Goal: Task Accomplishment & Management: Manage account settings

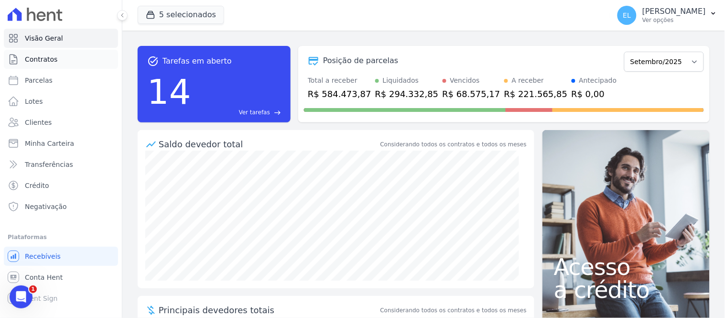
click at [58, 57] on link "Contratos" at bounding box center [61, 59] width 114 height 19
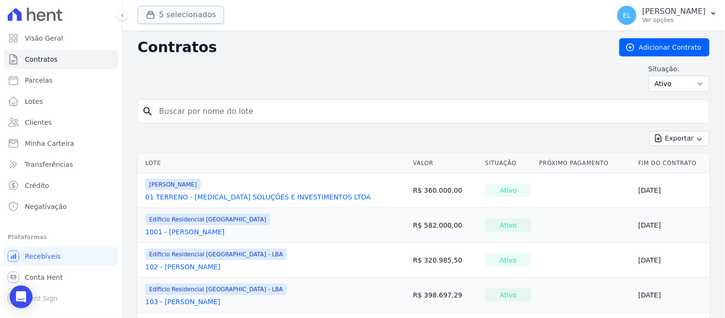
click at [156, 20] on button "5 selecionados" at bounding box center [181, 15] width 86 height 18
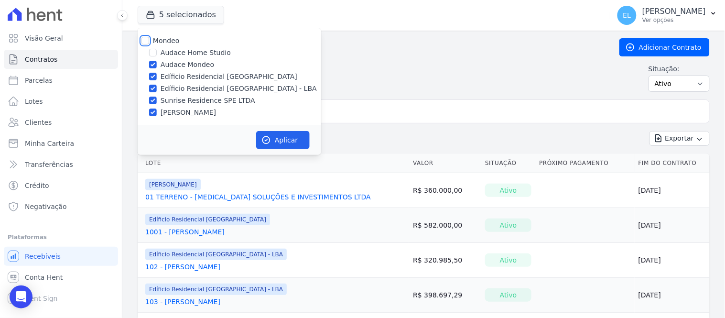
click at [146, 40] on input "Mondeo" at bounding box center [145, 41] width 8 height 8
checkbox input "true"
click at [145, 34] on div "Mondeo Audace Home Studio Audace Mondeo Edíficio Residencial [GEOGRAPHIC_DATA] …" at bounding box center [229, 76] width 183 height 97
drag, startPoint x: 141, startPoint y: 42, endPoint x: 150, endPoint y: 53, distance: 14.6
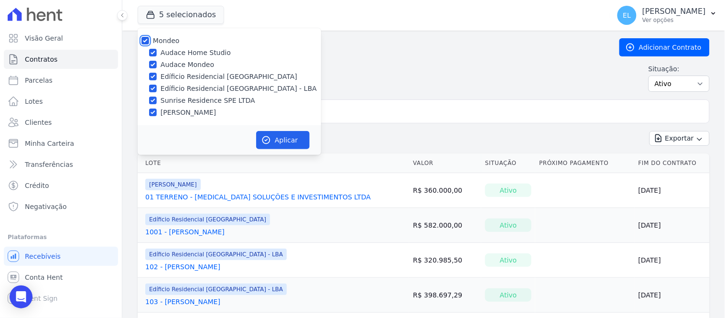
click at [142, 42] on input "Mondeo" at bounding box center [145, 41] width 8 height 8
checkbox input "false"
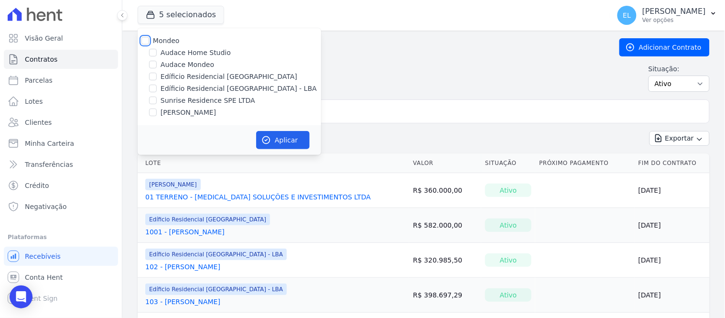
checkbox input "false"
click at [154, 87] on input "Edíficio Residencial [GEOGRAPHIC_DATA] - LBA" at bounding box center [153, 89] width 8 height 8
checkbox input "true"
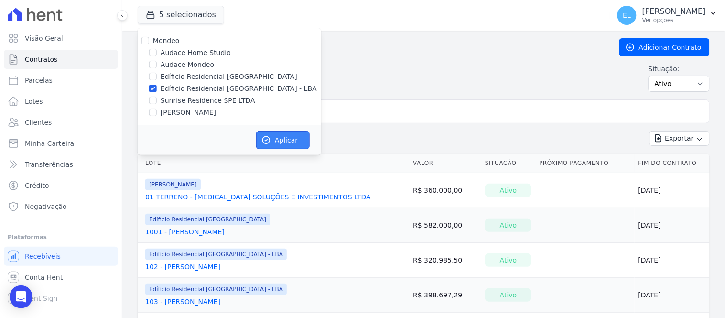
click at [275, 135] on button "Aplicar" at bounding box center [282, 140] width 53 height 18
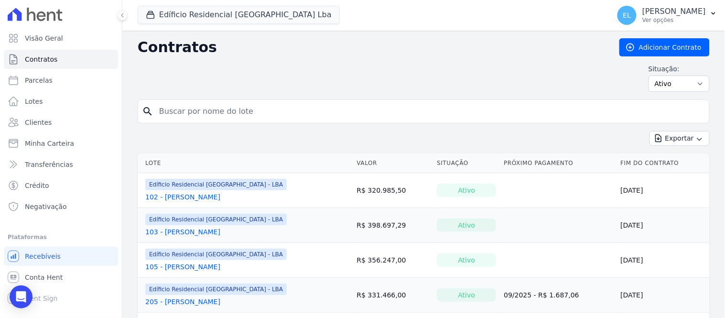
click at [214, 115] on input "search" at bounding box center [429, 111] width 552 height 19
type input "304"
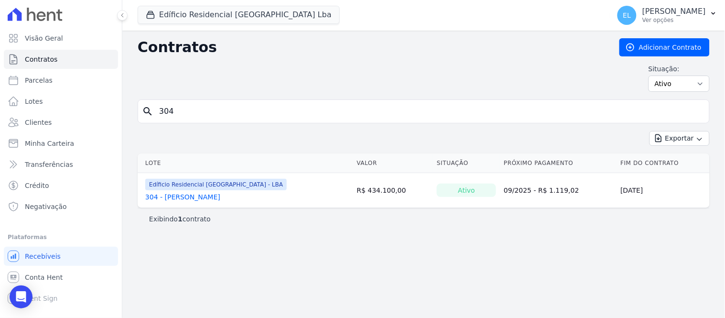
click at [189, 197] on link "304 - [PERSON_NAME]" at bounding box center [182, 197] width 75 height 10
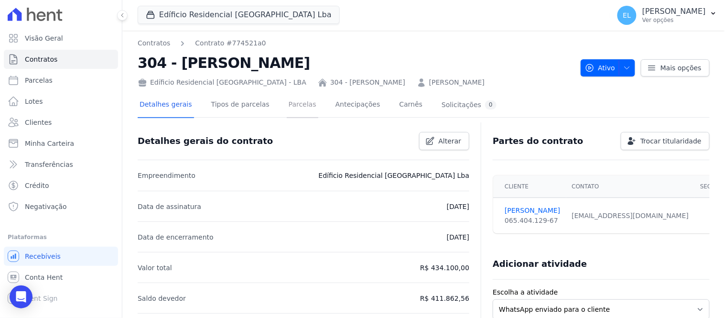
click at [296, 106] on link "Parcelas" at bounding box center [303, 105] width 32 height 25
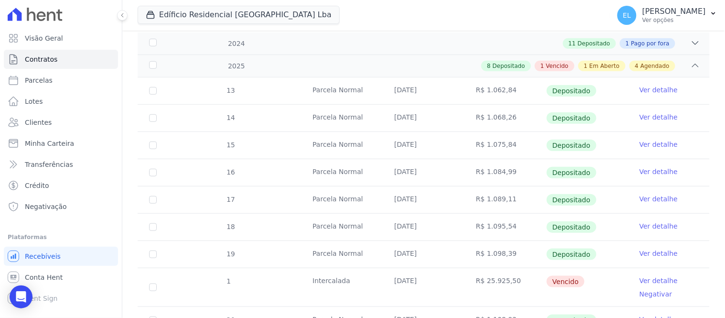
scroll to position [159, 0]
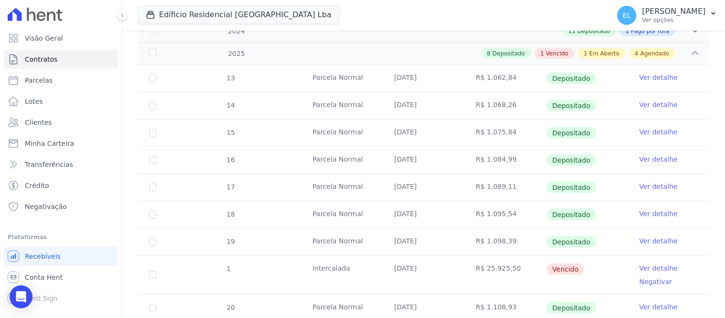
click at [641, 268] on link "Ver detalhe" at bounding box center [658, 268] width 38 height 10
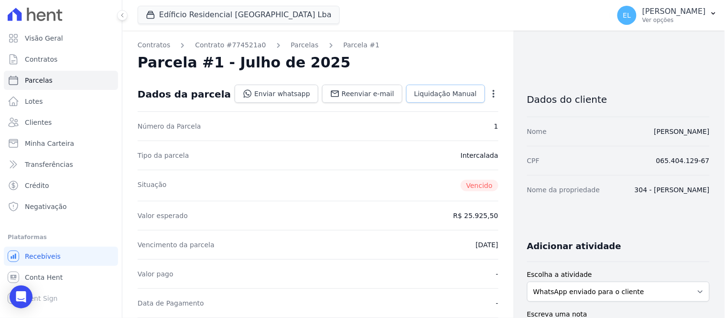
click at [434, 96] on span "Liquidação Manual" at bounding box center [445, 94] width 63 height 10
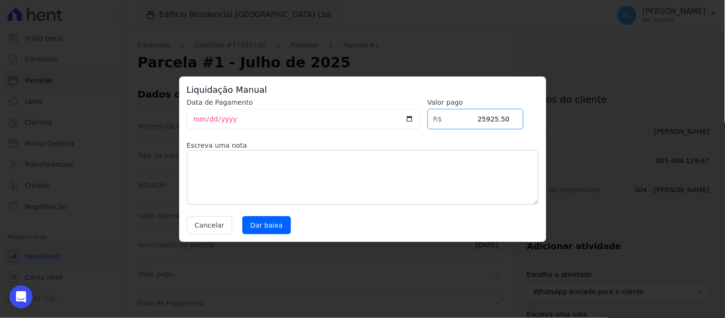
drag, startPoint x: 503, startPoint y: 122, endPoint x: 532, endPoint y: 122, distance: 28.2
click at [532, 122] on div "Data de Pagamento [DATE] [GEOGRAPHIC_DATA] R$ 25925.50 Escreva uma nota Cancela…" at bounding box center [363, 165] width 352 height 137
type input "2"
type input "27003.21"
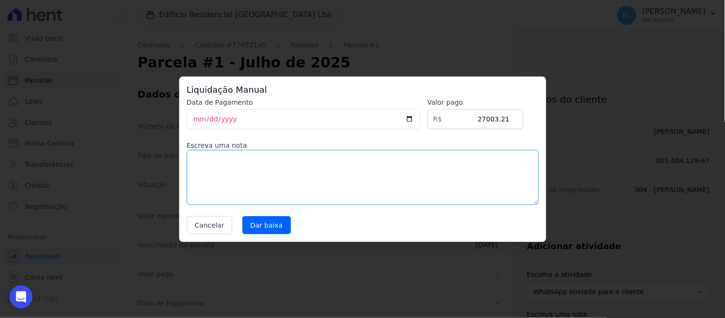
click at [409, 157] on textarea at bounding box center [363, 177] width 352 height 54
type textarea "BOLETO DEU PROBLEMA, PAGO VIA PIX"
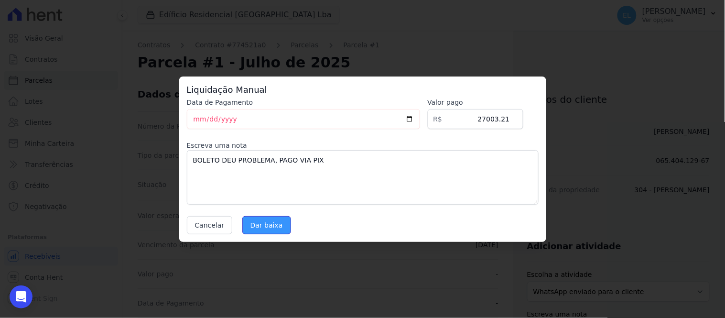
click at [278, 226] on input "Dar baixa" at bounding box center [266, 225] width 49 height 18
